Goal: Task Accomplishment & Management: Complete application form

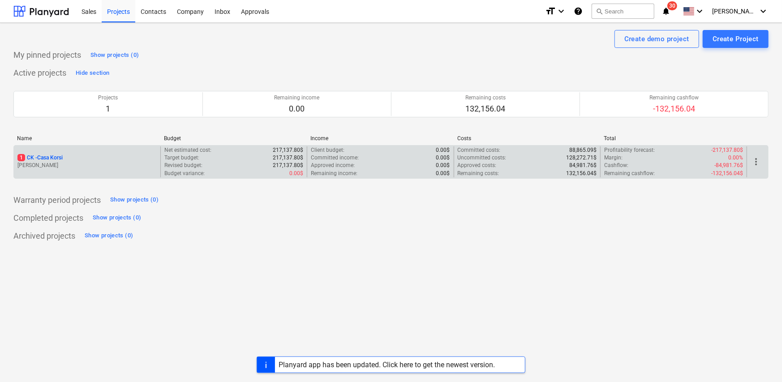
click at [90, 167] on p "[PERSON_NAME]" at bounding box center [86, 166] width 139 height 8
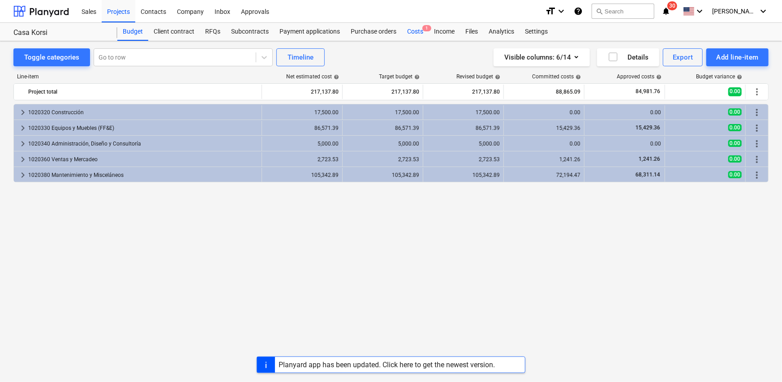
click at [415, 34] on div "Costs 1" at bounding box center [415, 32] width 27 height 18
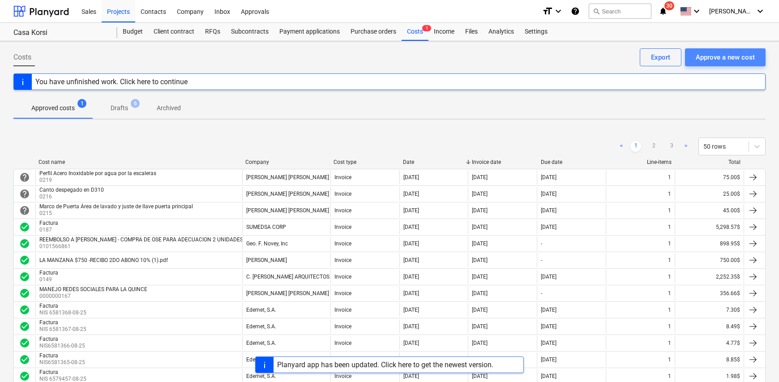
click at [713, 56] on div "Approve a new cost" at bounding box center [725, 57] width 59 height 12
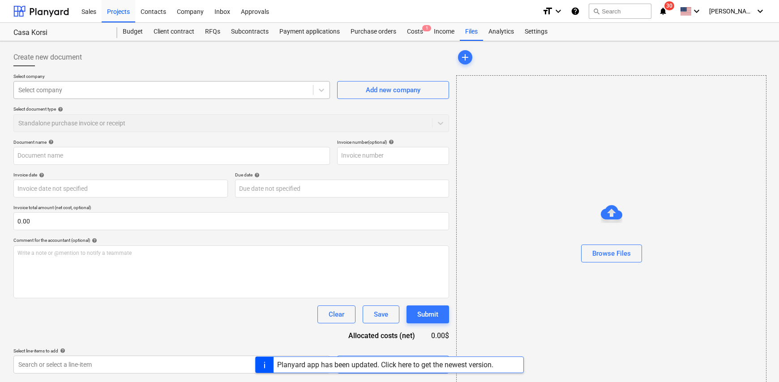
click at [74, 84] on div "Select company" at bounding box center [163, 90] width 299 height 13
click at [52, 87] on div at bounding box center [163, 90] width 290 height 9
type input "smar"
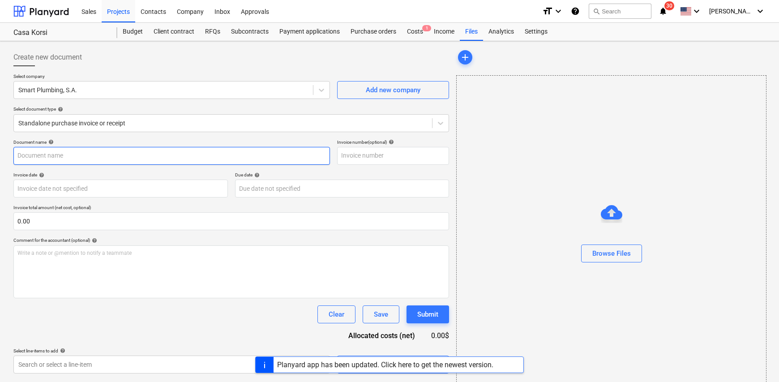
click at [76, 150] on input "text" at bounding box center [171, 156] width 317 height 18
click at [38, 158] on input "FacturaArreglos varios" at bounding box center [171, 156] width 317 height 18
type input "Factura Arreglos varios"
click at [377, 158] on input "text" at bounding box center [393, 156] width 112 height 18
type input "0197"
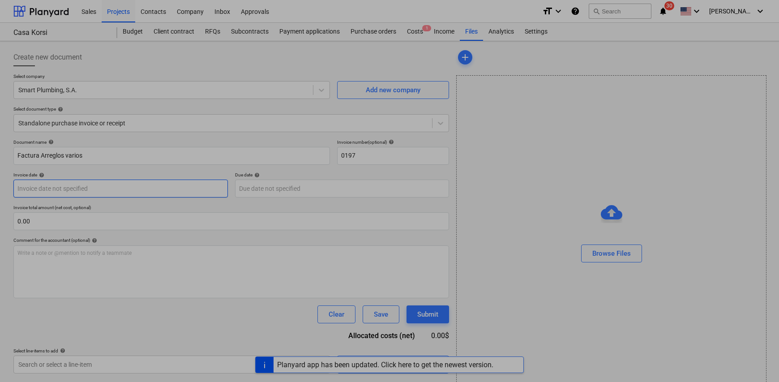
click at [45, 190] on body "Sales Projects Contacts Company Inbox Approvals format_size keyboard_arrow_down…" at bounding box center [389, 191] width 779 height 382
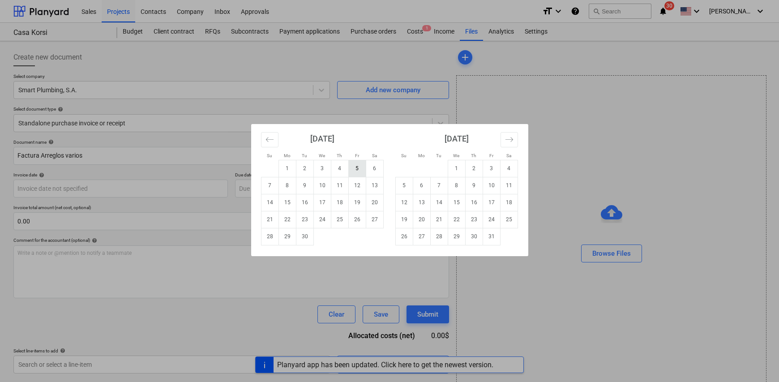
click at [357, 170] on td "5" at bounding box center [356, 168] width 17 height 17
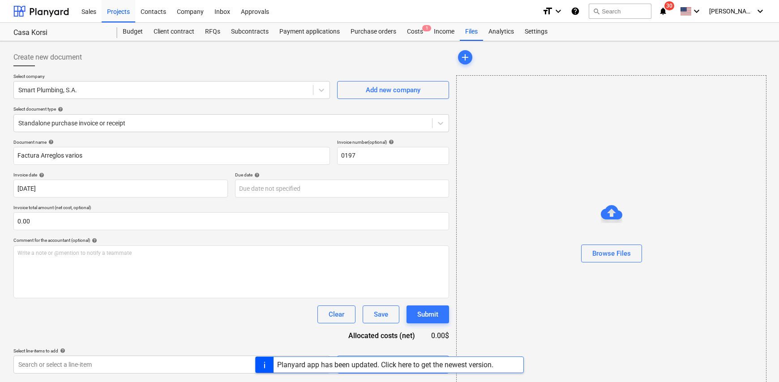
type input "[DATE]"
click at [305, 190] on body "Sales Projects Contacts Company Inbox Approvals format_size keyboard_arrow_down…" at bounding box center [389, 191] width 779 height 382
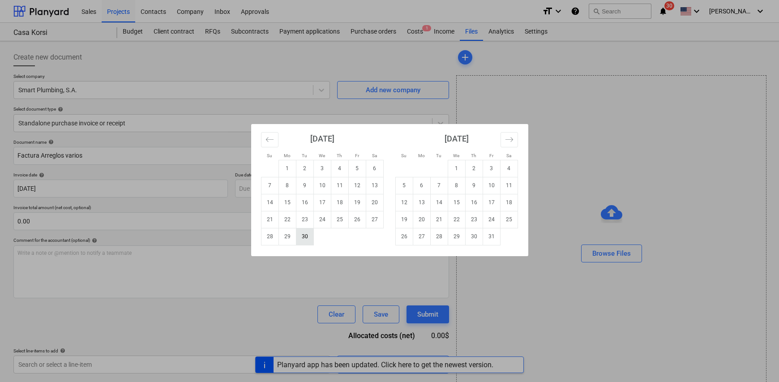
click at [309, 236] on td "30" at bounding box center [304, 236] width 17 height 17
type input "[DATE]"
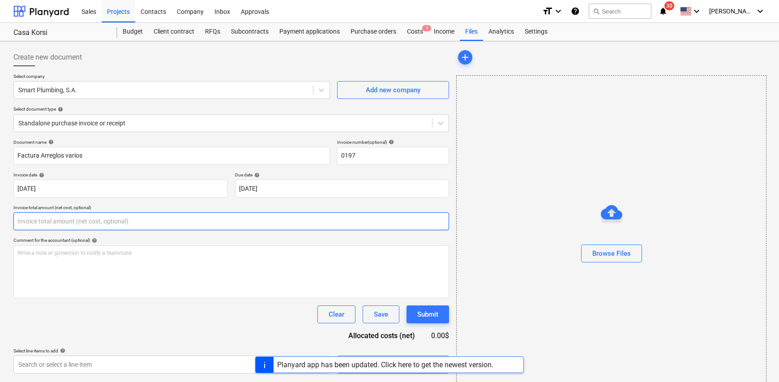
click at [48, 225] on input "text" at bounding box center [231, 221] width 436 height 18
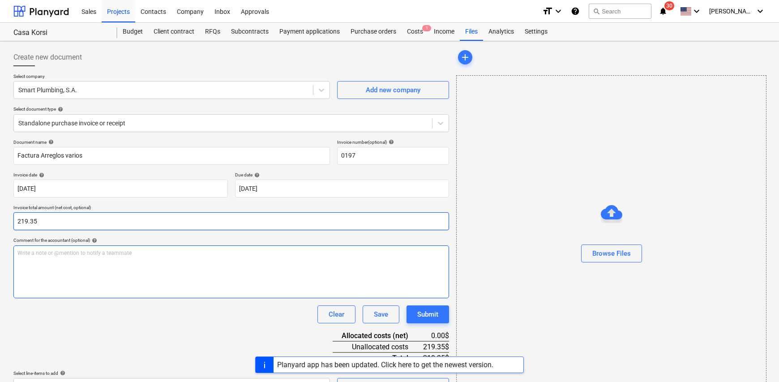
type input "219.35"
click at [81, 266] on div "Write a note or @mention to notify a teammate [PERSON_NAME]" at bounding box center [231, 271] width 436 height 53
click at [98, 254] on p "Write a note or @mention to notify a teammate [PERSON_NAME]" at bounding box center [231, 253] width 428 height 8
click at [82, 254] on p "Write a note or @mention to notify a teammate [PERSON_NAME]" at bounding box center [231, 253] width 428 height 8
click at [60, 263] on div "Write a note or @mention to notify a teammate [PERSON_NAME]" at bounding box center [231, 271] width 436 height 53
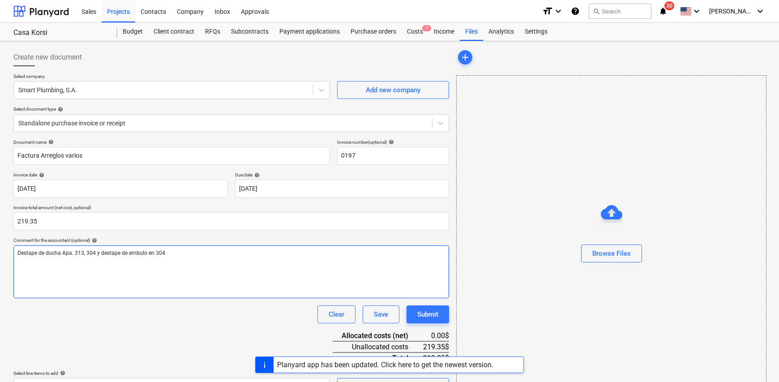
click at [139, 255] on span "Destape de ducha Apa. 313, 304 y destape de embulo en 304" at bounding box center [91, 253] width 148 height 6
click at [179, 253] on p "Destape de ducha Apa. 313, 304 y destape de embolo en 304" at bounding box center [231, 253] width 428 height 8
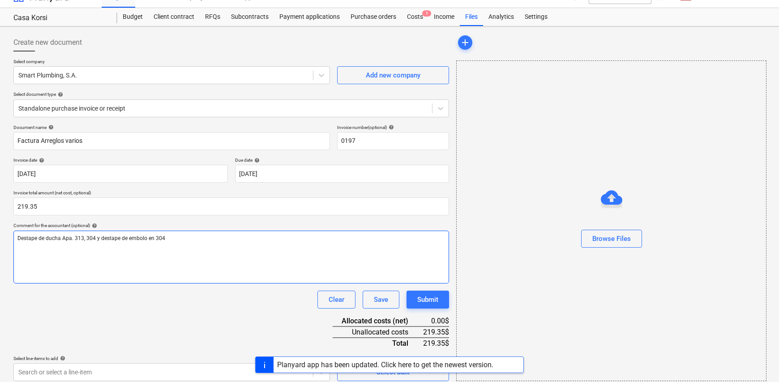
scroll to position [21, 0]
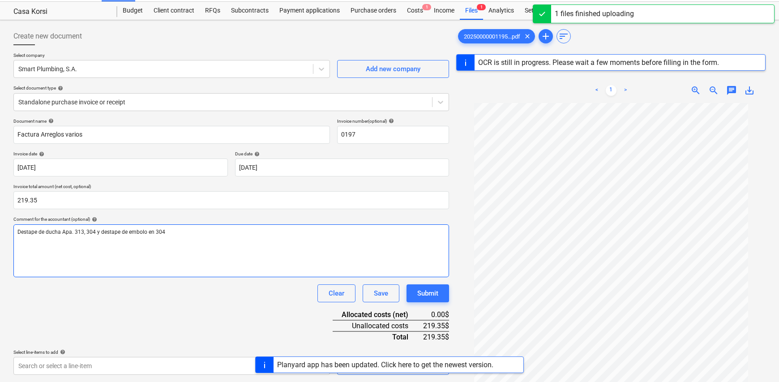
scroll to position [106, 0]
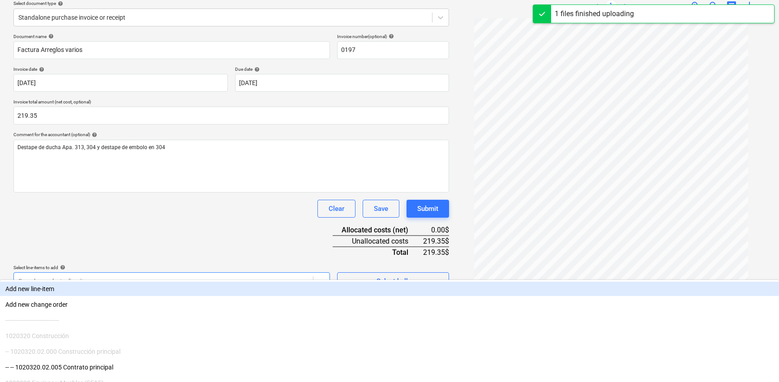
click at [218, 276] on body "Sales Projects Contacts Company Inbox Approvals format_size keyboard_arrow_down…" at bounding box center [389, 85] width 779 height 382
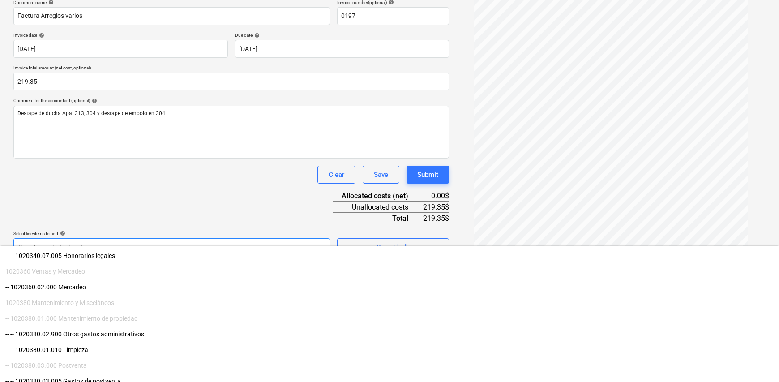
scroll to position [179, 0]
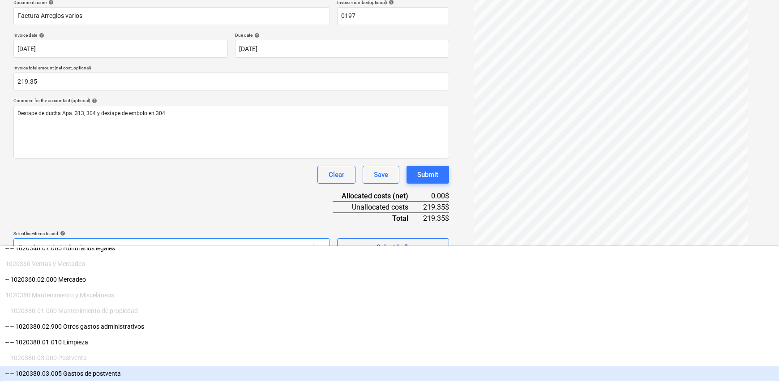
click at [135, 375] on div "-- -- 1020380.03.005 Gastos de postventa" at bounding box center [389, 373] width 779 height 14
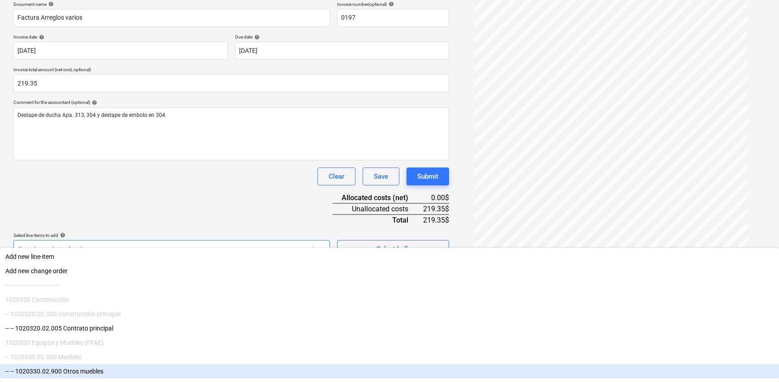
click at [410, 244] on html "Sales Projects Contacts Company Inbox Approvals format_size keyboard_arrow_down…" at bounding box center [389, 53] width 779 height 382
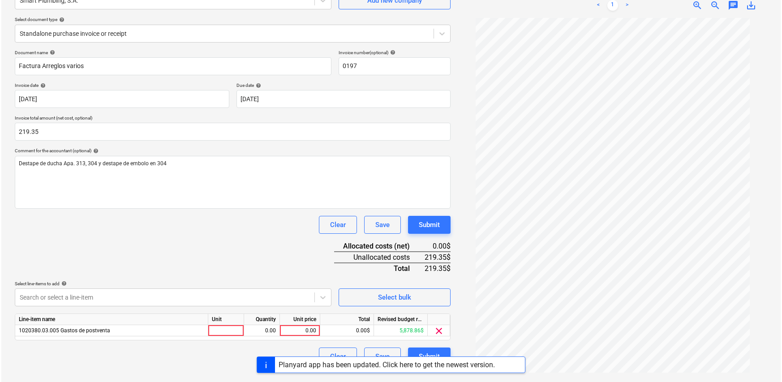
scroll to position [90, 0]
click at [221, 331] on div at bounding box center [225, 330] width 36 height 11
type input "1"
click at [255, 332] on div "0.00" at bounding box center [260, 330] width 28 height 11
type input "1"
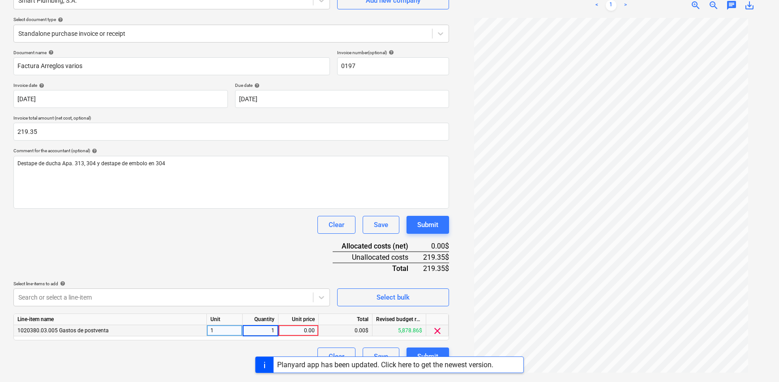
click at [317, 328] on div "0.00" at bounding box center [299, 330] width 40 height 11
type input "219.35"
click at [284, 270] on div "Document name help Factura Arreglos varios Invoice number (optional) help 0197 …" at bounding box center [231, 208] width 436 height 316
click at [433, 351] on div "Submit" at bounding box center [427, 357] width 21 height 12
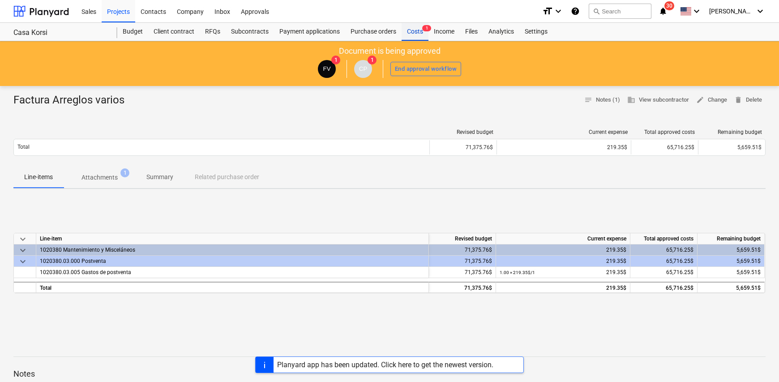
click at [411, 34] on div "Costs 1" at bounding box center [415, 32] width 27 height 18
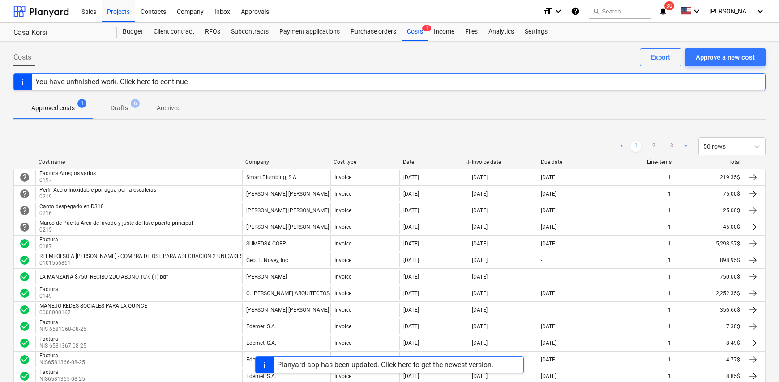
click at [737, 14] on div "Project fetching failed You do not have permissions for this action" at bounding box center [654, 14] width 242 height 29
click at [759, 11] on div "Project fetching failed You do not have permissions for this action" at bounding box center [654, 14] width 242 height 29
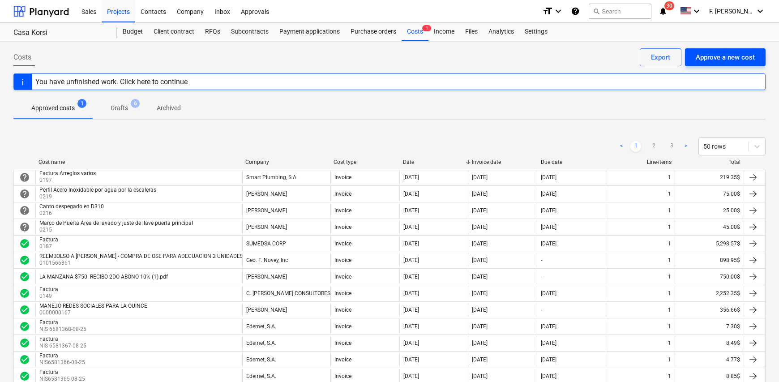
click at [734, 63] on button "Approve a new cost" at bounding box center [725, 57] width 81 height 18
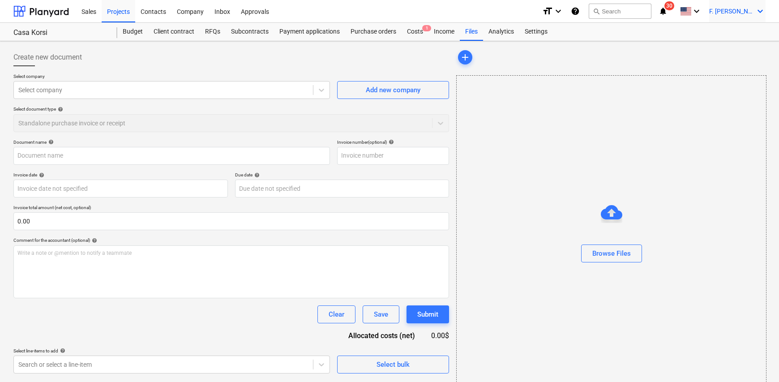
click at [734, 11] on span "[PERSON_NAME]" at bounding box center [731, 11] width 45 height 7
click at [734, 46] on div "Log out" at bounding box center [739, 49] width 54 height 14
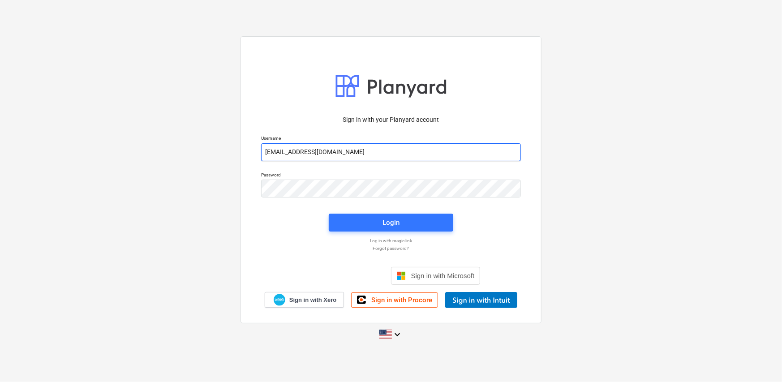
click at [385, 153] on input "fernando+l15@conservatoriosa.com" at bounding box center [391, 152] width 260 height 18
type input "fernando+hsd@conservatoriosa.com"
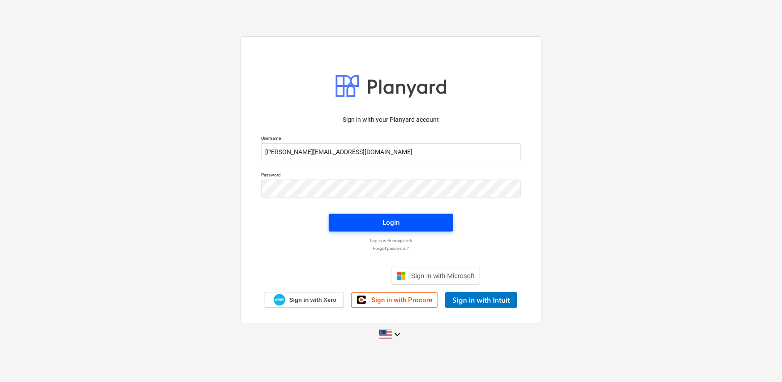
click at [399, 222] on div "Login" at bounding box center [390, 223] width 17 height 12
